Goal: Download file/media

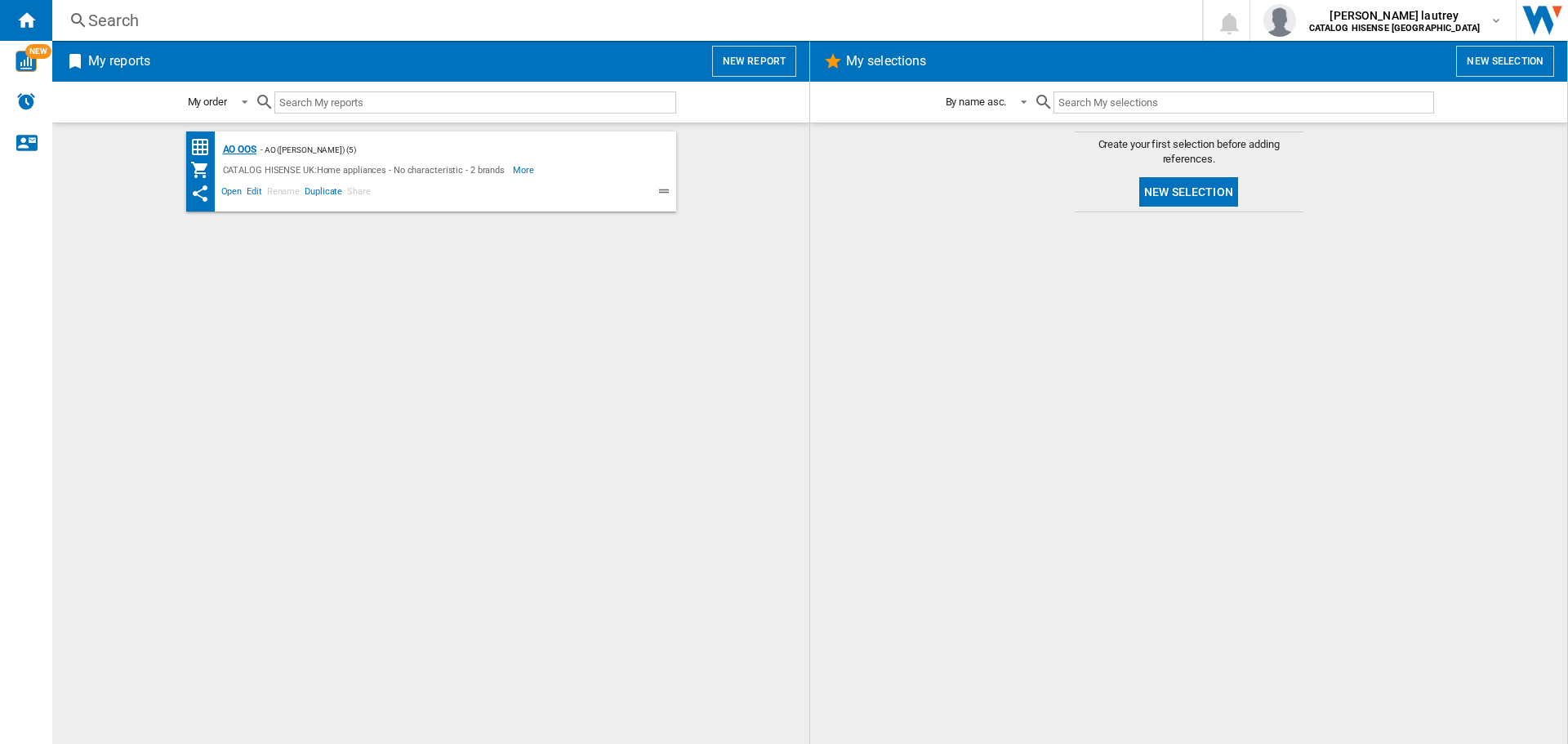
click at [249, 147] on div "AO OOS" at bounding box center [238, 149] width 38 height 21
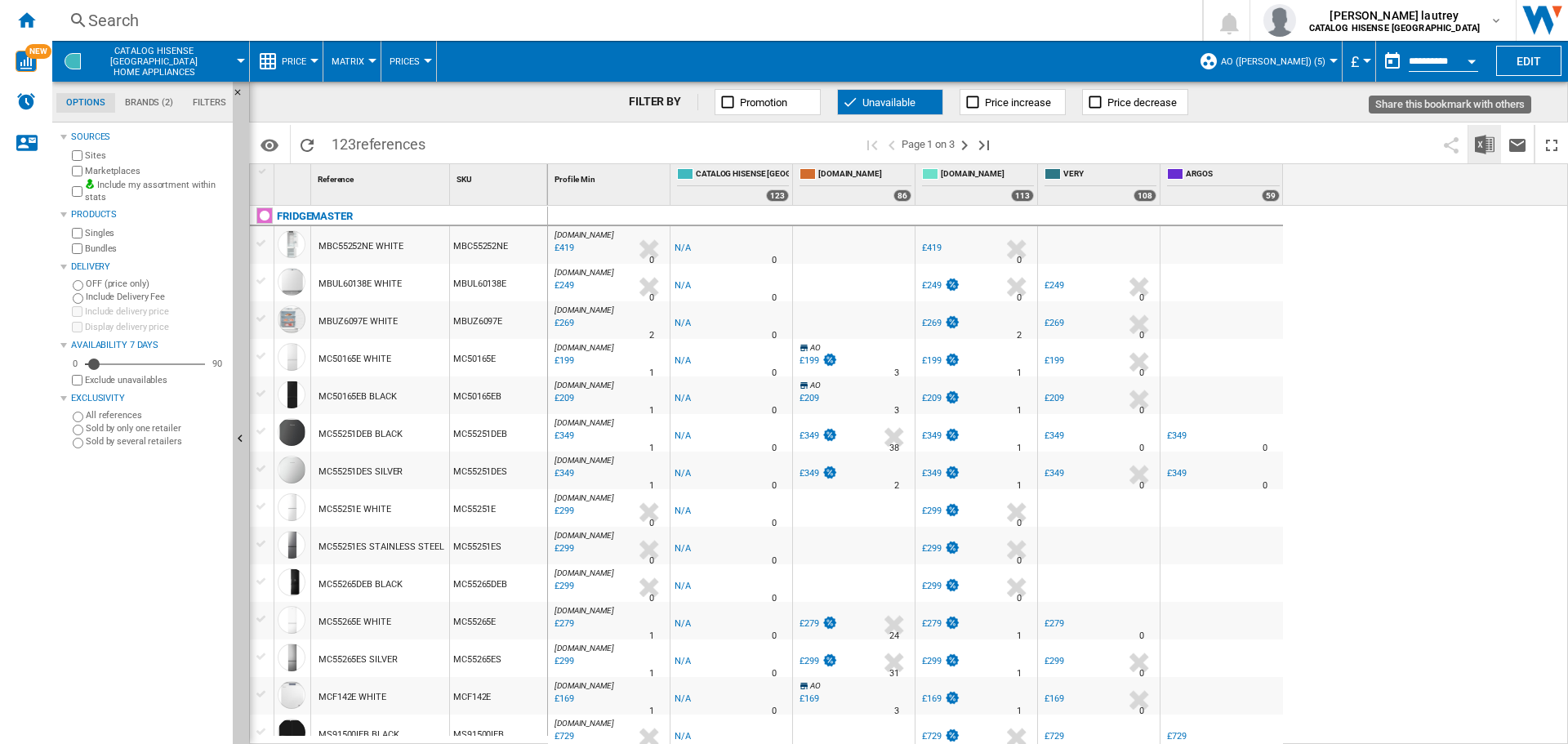
click at [1478, 139] on img "Download in Excel" at bounding box center [1485, 145] width 20 height 20
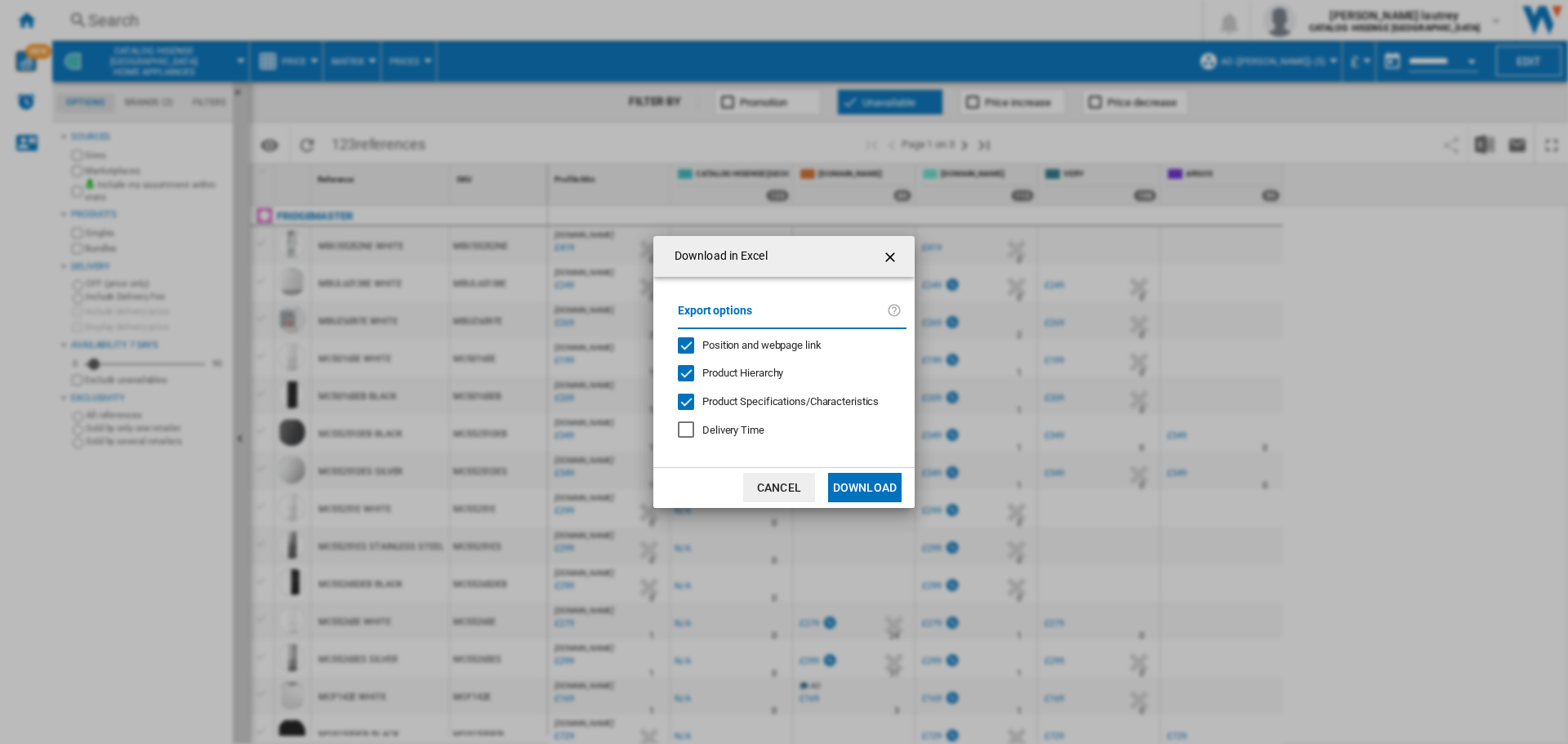
click at [768, 353] on div "Export options Position and webpage link Product Hierarchy Product Specificatio…" at bounding box center [792, 372] width 245 height 157
click at [753, 339] on span "Position and webpage link" at bounding box center [762, 345] width 119 height 13
click at [746, 383] on div "Export options Position and webpage link Product Hierarchy Product Specificatio…" at bounding box center [792, 372] width 245 height 157
click at [747, 374] on span "Product Hierarchy" at bounding box center [743, 373] width 80 height 13
click at [749, 407] on span "Product Specifications/Characteristics" at bounding box center [790, 402] width 176 height 13
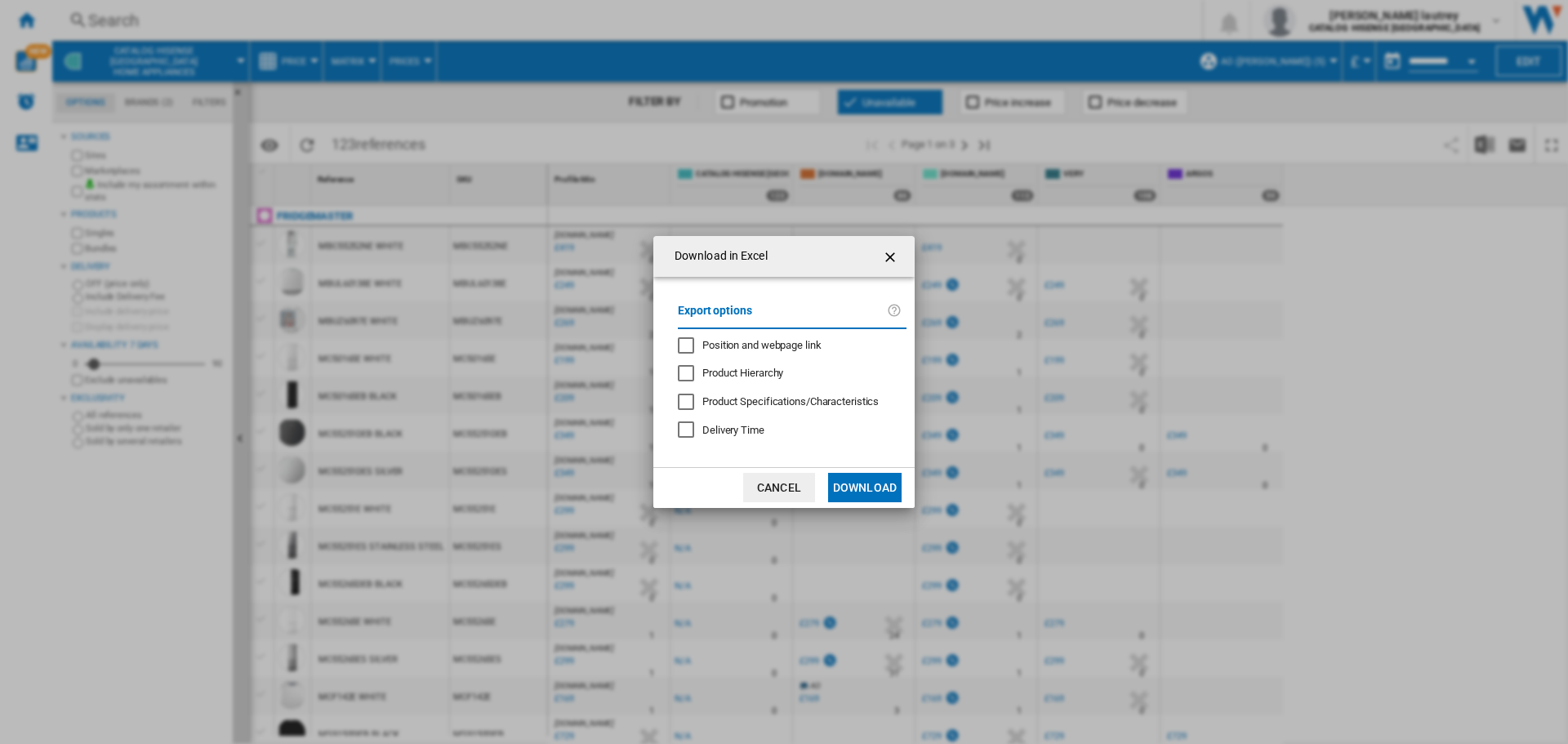
click at [872, 485] on button "Download" at bounding box center [864, 487] width 73 height 30
